Goal: Navigation & Orientation: Find specific page/section

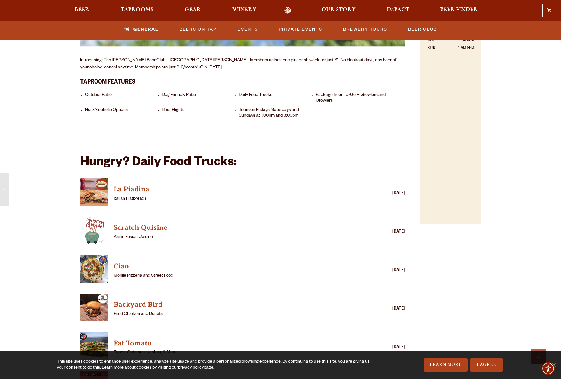
scroll to position [238, 0]
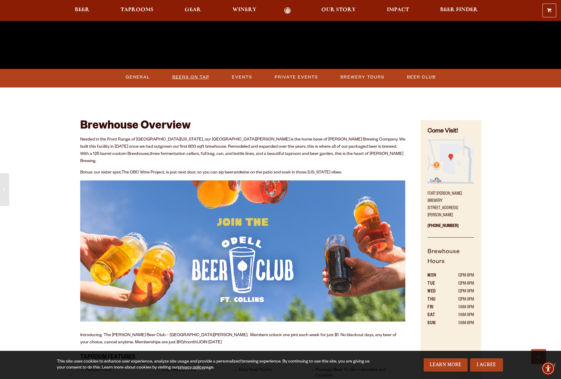
click at [196, 79] on link "Beers on Tap" at bounding box center [191, 77] width 42 height 14
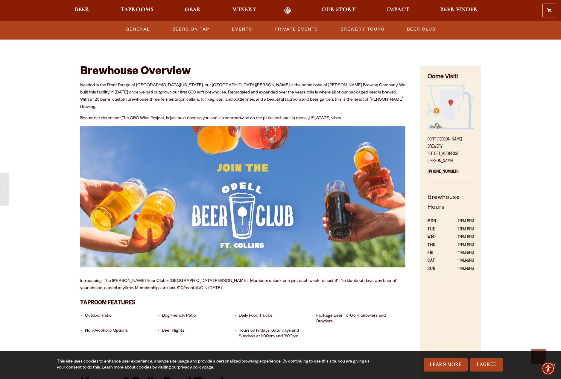
scroll to position [179, 0]
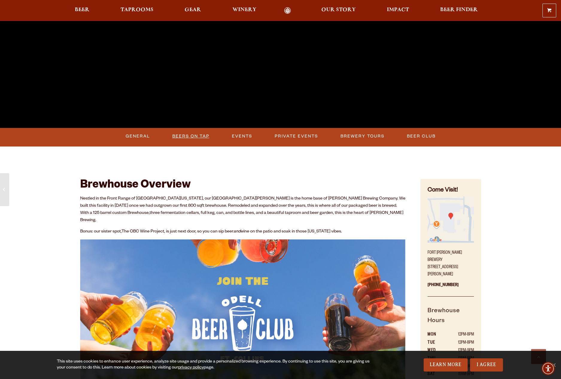
click at [201, 136] on link "Beers on Tap" at bounding box center [191, 136] width 42 height 14
click at [201, 136] on link "Beers on Tap" at bounding box center [193, 136] width 53 height 14
click at [244, 136] on link "Events" at bounding box center [248, 136] width 25 height 14
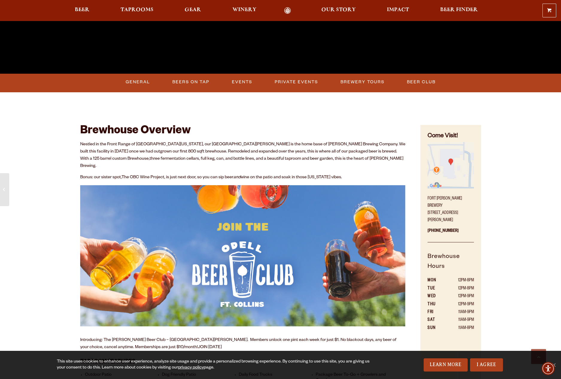
scroll to position [217, 0]
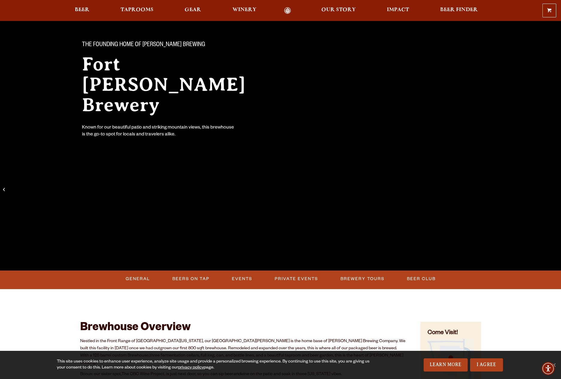
scroll to position [13, 0]
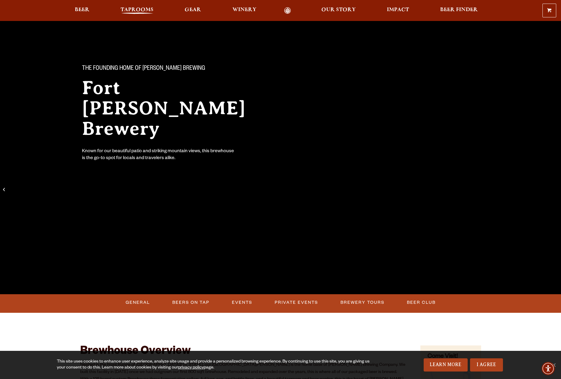
click at [140, 8] on span "Taprooms" at bounding box center [137, 9] width 33 height 5
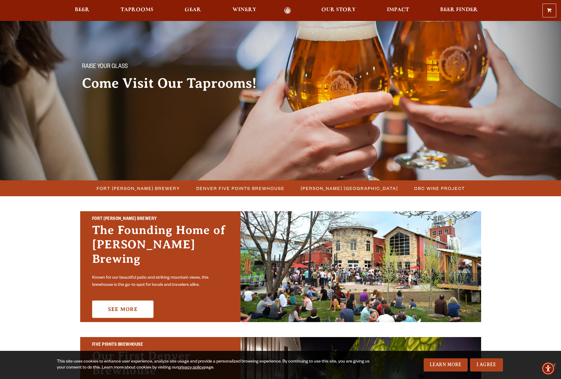
scroll to position [22, 0]
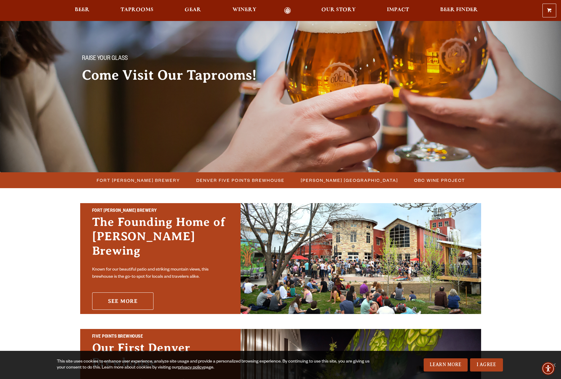
click at [125, 294] on link "See More" at bounding box center [122, 300] width 61 height 17
